Goal: Task Accomplishment & Management: Manage account settings

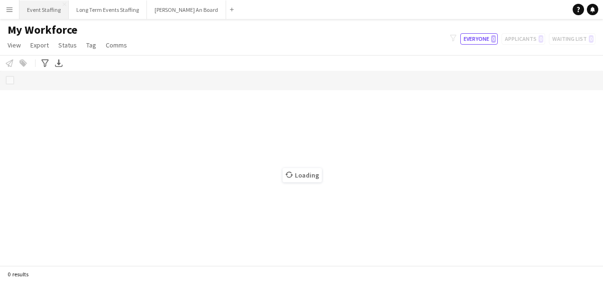
click at [42, 15] on button "Event Staffing Close" at bounding box center [43, 9] width 49 height 18
click at [36, 9] on button "Event Staffing Close" at bounding box center [43, 9] width 49 height 18
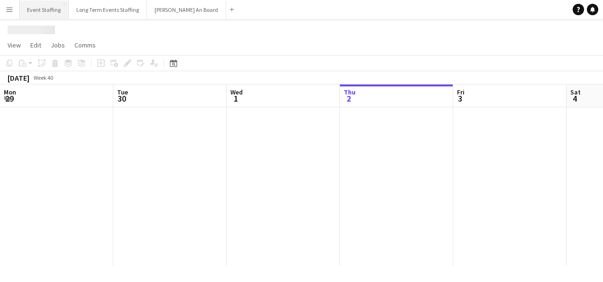
scroll to position [0, 227]
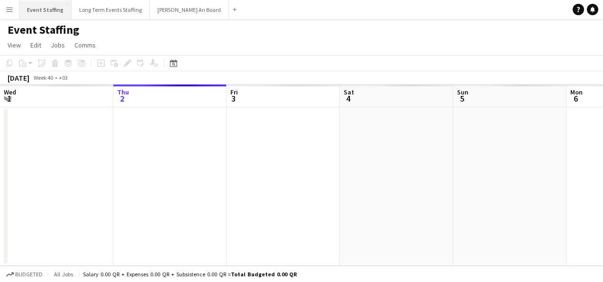
click at [38, 9] on button "Event Staffing Close" at bounding box center [45, 9] width 52 height 18
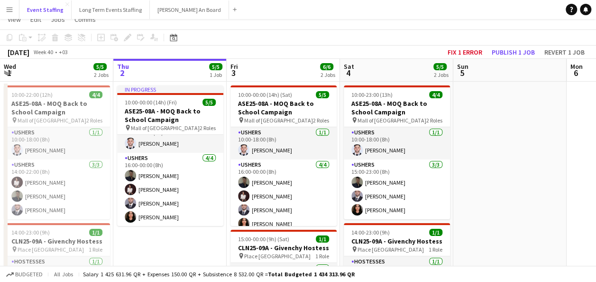
scroll to position [0, 0]
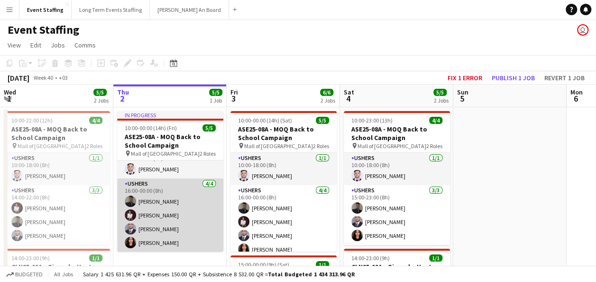
click at [165, 213] on app-card-role "Ushers [DATE] 16:00-00:00 (8h) [PERSON_NAME] [PERSON_NAME] [PERSON_NAME] Duniya…" at bounding box center [170, 214] width 106 height 73
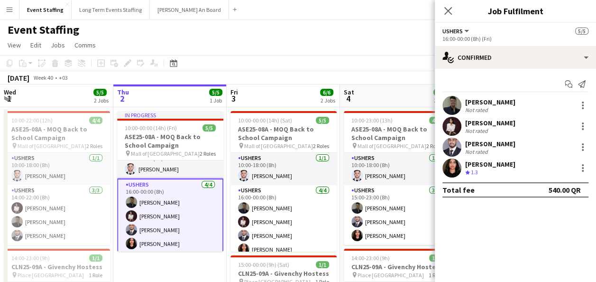
click at [507, 101] on div "[PERSON_NAME]" at bounding box center [490, 102] width 50 height 9
click at [510, 101] on div "[PERSON_NAME]" at bounding box center [490, 102] width 50 height 9
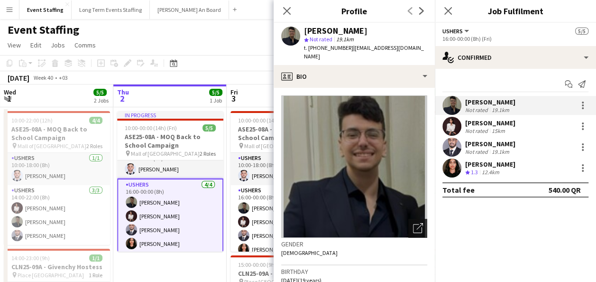
click at [413, 230] on icon "Open photos pop-in" at bounding box center [418, 228] width 10 height 10
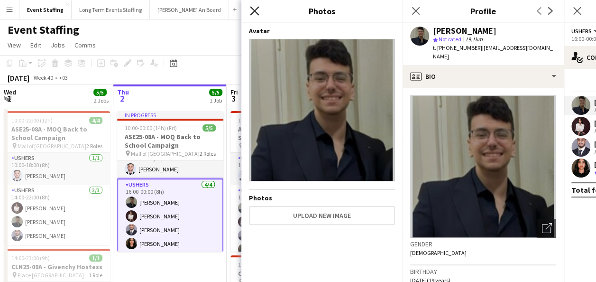
click at [255, 12] on icon "Close pop-in" at bounding box center [254, 10] width 9 height 9
